Goal: Information Seeking & Learning: Learn about a topic

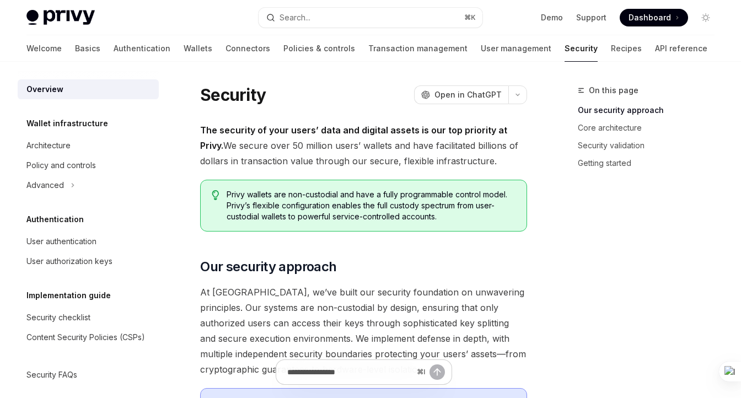
click at [669, 13] on span "Dashboard" at bounding box center [650, 17] width 42 height 11
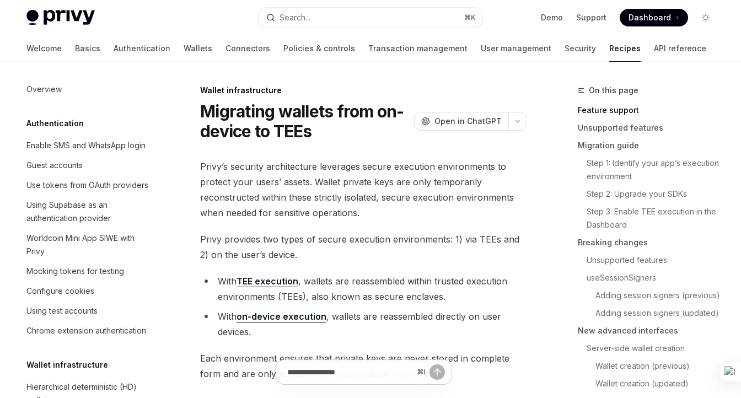
scroll to position [270, 0]
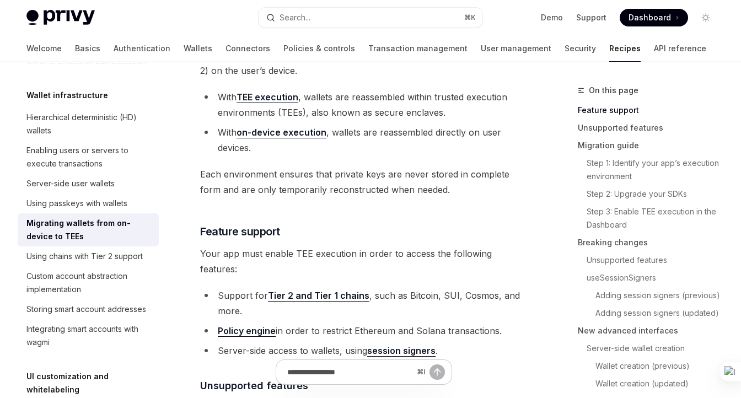
scroll to position [185, 0]
